Goal: Find specific page/section: Find specific page/section

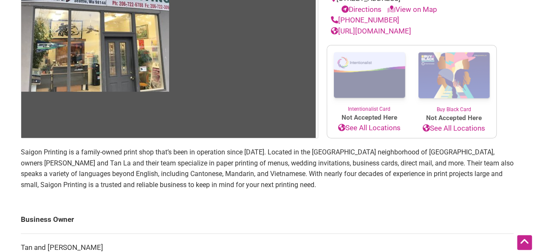
scroll to position [213, 0]
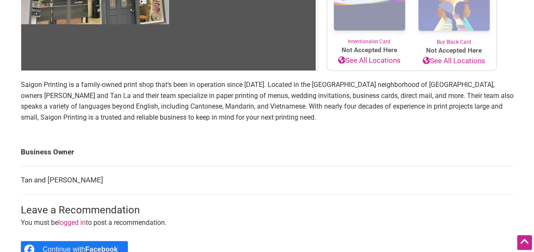
click at [308, 85] on p "Saigon Printing is a family-owned print shop that’s been in operation since [DA…" at bounding box center [267, 100] width 493 height 43
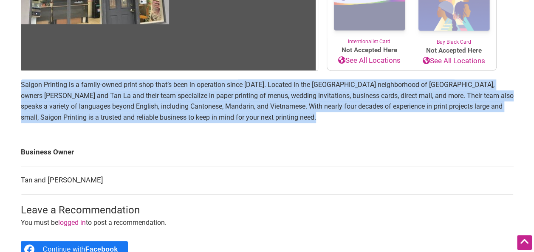
click at [308, 85] on p "Saigon Printing is a family-owned print shop that’s been in operation since [DA…" at bounding box center [267, 100] width 493 height 43
drag, startPoint x: 308, startPoint y: 85, endPoint x: 319, endPoint y: 85, distance: 11.1
click at [319, 85] on p "Saigon Printing is a family-owned print shop that’s been in operation since [DA…" at bounding box center [267, 100] width 493 height 43
click at [307, 97] on p "Saigon Printing is a family-owned print shop that’s been in operation since [DA…" at bounding box center [267, 100] width 493 height 43
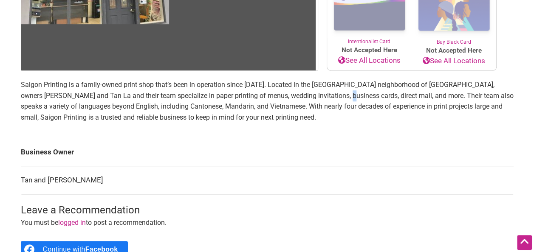
click at [307, 97] on p "Saigon Printing is a family-owned print shop that’s been in operation since [DA…" at bounding box center [267, 100] width 493 height 43
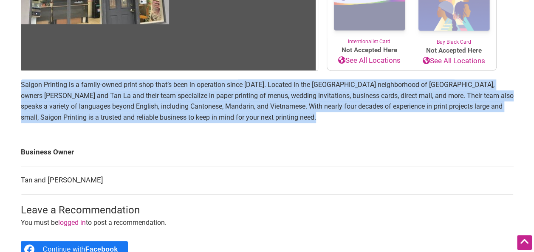
click at [307, 97] on p "Saigon Printing is a family-owned print shop that’s been in operation since [DA…" at bounding box center [267, 100] width 493 height 43
drag, startPoint x: 307, startPoint y: 97, endPoint x: 267, endPoint y: 103, distance: 40.8
click at [267, 102] on p "Saigon Printing is a family-owned print shop that’s been in operation since [DA…" at bounding box center [267, 100] width 493 height 43
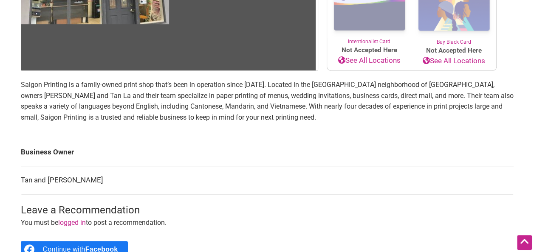
click at [295, 131] on main "[DEMOGRAPHIC_DATA]-Owned Family-Owned Category: Other Services Neighborhood: [G…" at bounding box center [267, 84] width 493 height 417
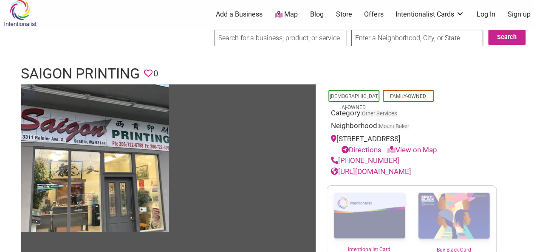
scroll to position [0, 0]
